Goal: Information Seeking & Learning: Learn about a topic

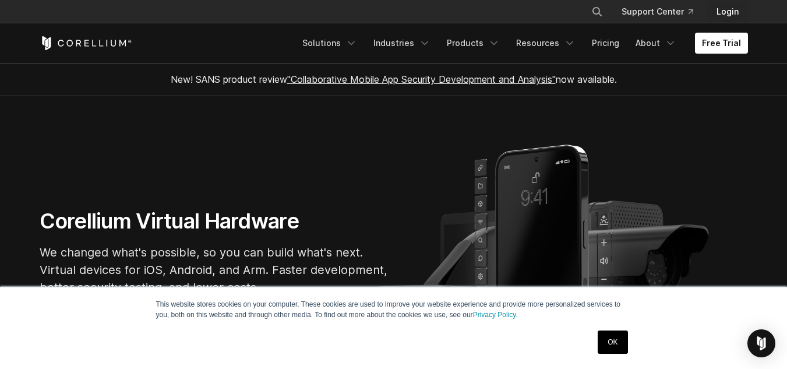
click at [732, 6] on link "Login" at bounding box center [727, 11] width 41 height 21
click at [400, 76] on link ""Collaborative Mobile App Security Development and Analysis"" at bounding box center [421, 79] width 269 height 12
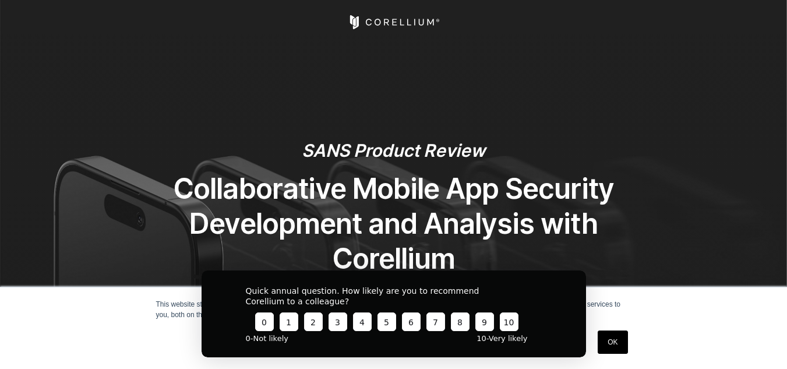
click at [621, 350] on link "OK" at bounding box center [613, 341] width 30 height 23
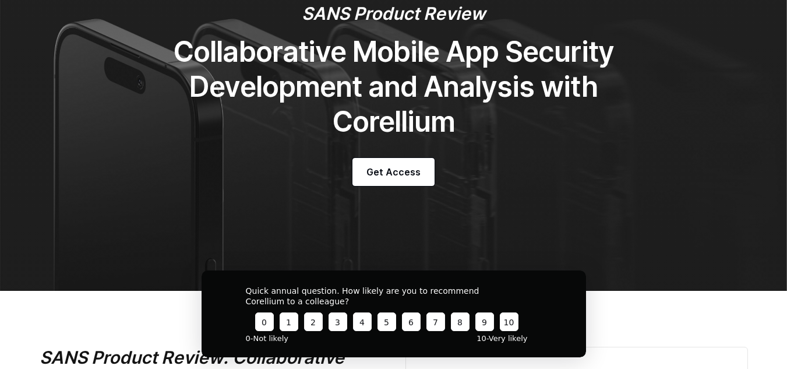
scroll to position [218, 0]
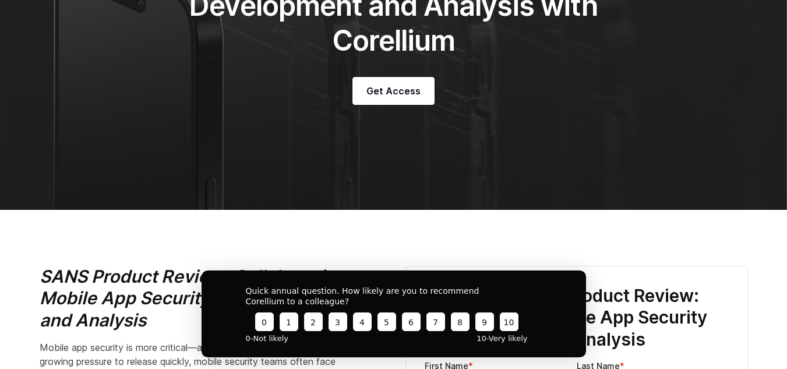
click at [357, 319] on button "4" at bounding box center [362, 321] width 19 height 19
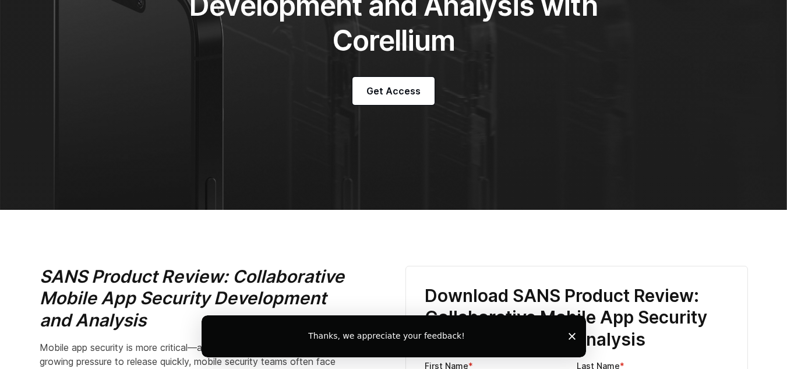
click at [571, 335] on icon "Close survey" at bounding box center [571, 336] width 7 height 7
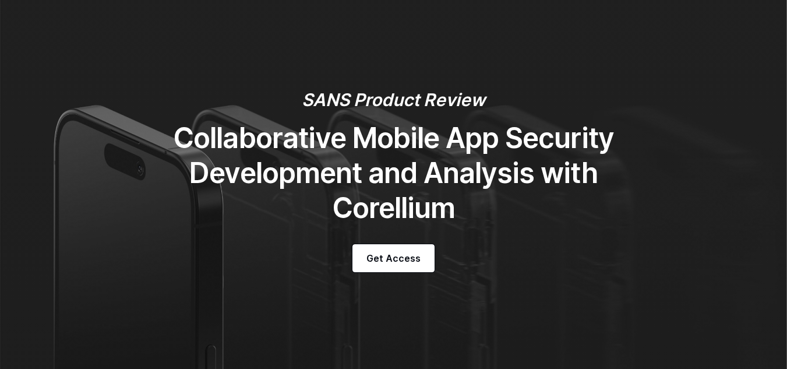
scroll to position [0, 0]
